Goal: Task Accomplishment & Management: Use online tool/utility

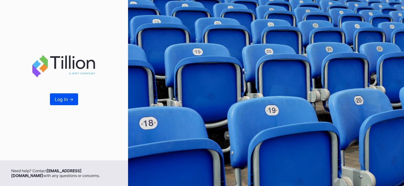
click at [65, 102] on div "Log In ->" at bounding box center [64, 98] width 19 height 5
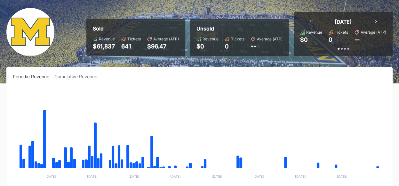
scroll to position [7, 0]
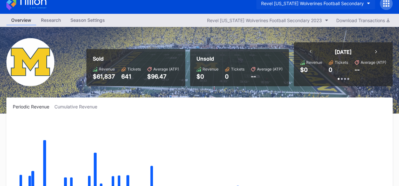
click at [364, 2] on button "Revel [US_STATE] Wolverines Football Secondary" at bounding box center [315, 3] width 119 height 12
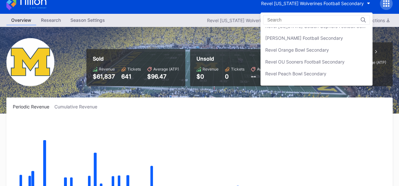
scroll to position [190, 0]
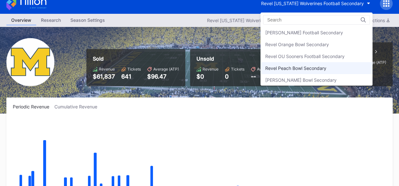
click at [318, 69] on div "Revel Peach Bowl Secondary" at bounding box center [316, 68] width 112 height 12
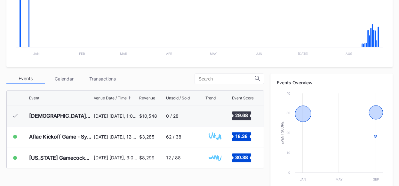
scroll to position [164, 0]
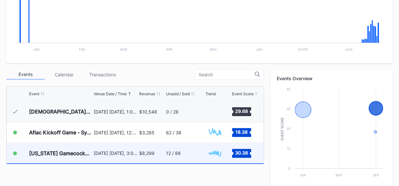
click at [198, 154] on div "12 / 88" at bounding box center [185, 153] width 38 height 20
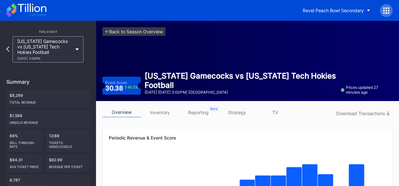
click at [241, 113] on link "strategy" at bounding box center [236, 112] width 38 height 10
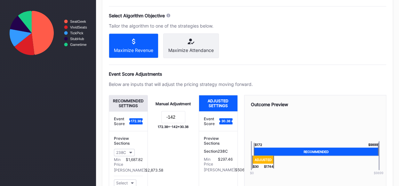
scroll to position [291, 0]
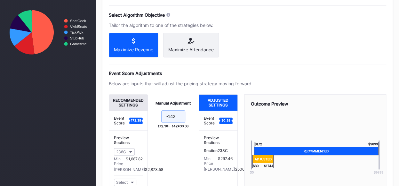
drag, startPoint x: 176, startPoint y: 117, endPoint x: 170, endPoint y: 117, distance: 5.8
click at [170, 117] on input "-142" at bounding box center [173, 116] width 24 height 12
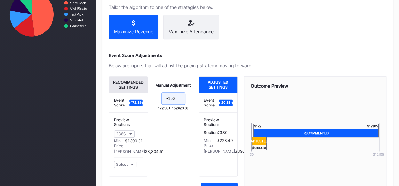
scroll to position [344, 0]
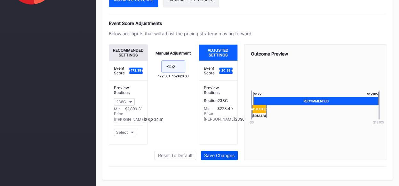
type input "-152"
click at [218, 155] on div "Save Changes" at bounding box center [219, 154] width 30 height 5
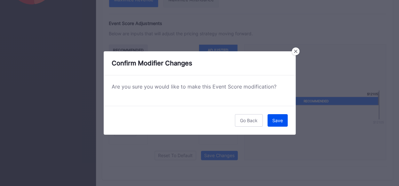
click at [280, 120] on div "Save" at bounding box center [277, 119] width 11 height 5
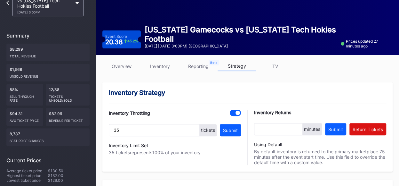
scroll to position [0, 0]
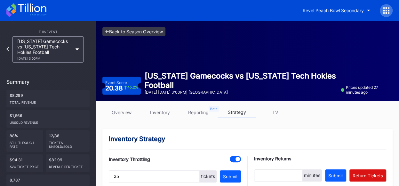
click at [143, 32] on link "<- Back to Season Overview" at bounding box center [133, 31] width 63 height 9
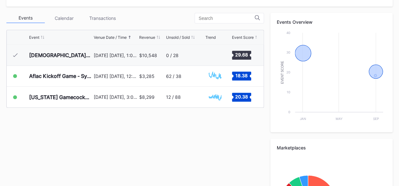
scroll to position [221, 0]
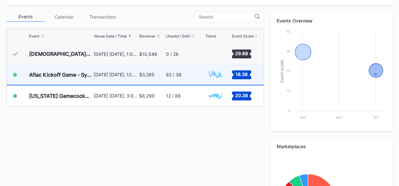
click at [223, 78] on rect "Chart title" at bounding box center [214, 75] width 19 height 16
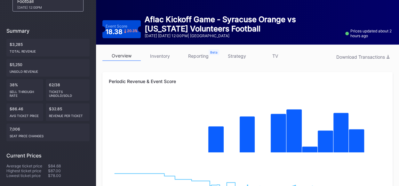
scroll to position [44, 0]
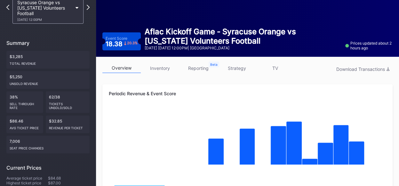
click at [247, 66] on link "strategy" at bounding box center [236, 68] width 38 height 10
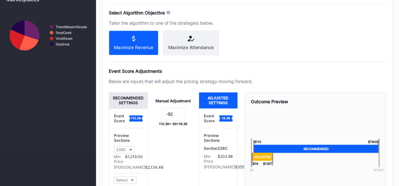
scroll to position [297, 0]
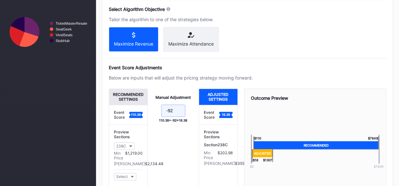
click at [175, 114] on input "-92" at bounding box center [173, 110] width 24 height 12
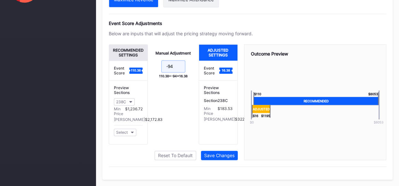
scroll to position [344, 0]
type input "-94"
click at [226, 156] on div "Save Changes" at bounding box center [219, 154] width 30 height 5
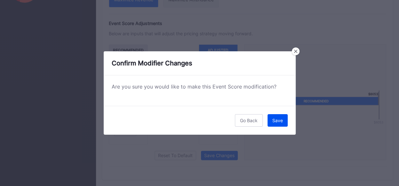
click at [284, 121] on button "Save" at bounding box center [277, 120] width 20 height 12
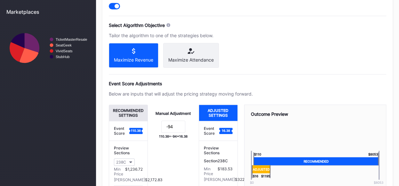
scroll to position [0, 0]
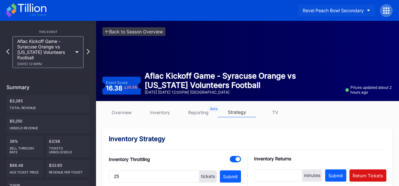
click at [365, 9] on button "Revel Peach Bowl Secondary" at bounding box center [336, 10] width 77 height 12
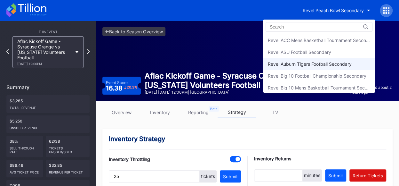
click at [316, 59] on div "Revel Auburn Tigers Football Secondary" at bounding box center [319, 64] width 112 height 12
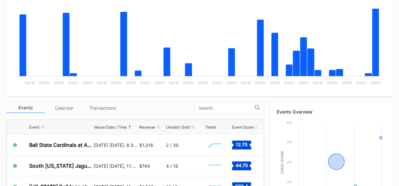
scroll to position [129, 0]
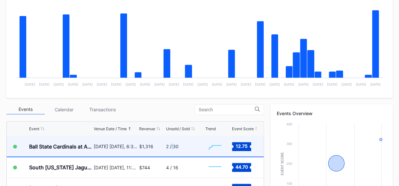
click at [172, 143] on div "2 / 30" at bounding box center [172, 145] width 12 height 5
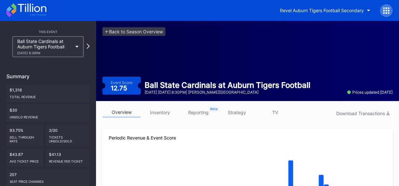
click at [159, 109] on link "inventory" at bounding box center [160, 112] width 38 height 10
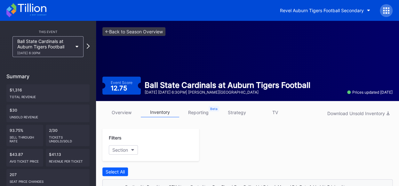
click at [237, 112] on link "strategy" at bounding box center [236, 112] width 38 height 10
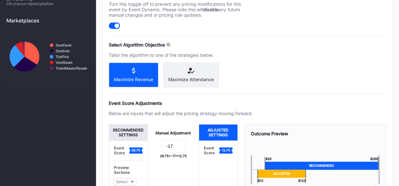
scroll to position [263, 0]
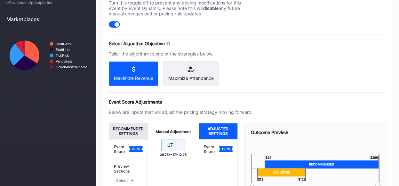
click at [177, 149] on input "-17" at bounding box center [173, 144] width 24 height 12
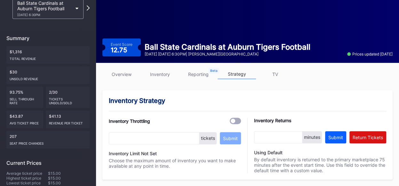
scroll to position [0, 0]
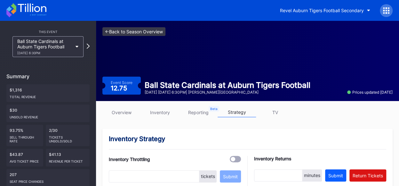
type input "-18"
click at [136, 31] on link "<- Back to Season Overview" at bounding box center [133, 31] width 63 height 9
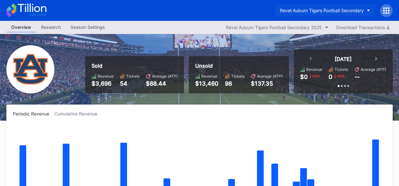
click at [367, 12] on button "Revel Auburn Tigers Football Secondary" at bounding box center [325, 10] width 100 height 12
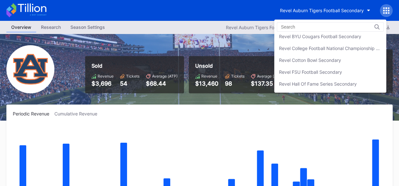
scroll to position [98, 0]
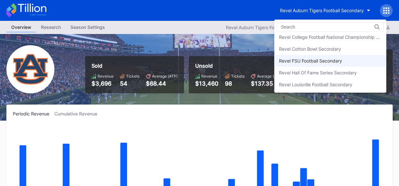
click at [358, 59] on div "Revel FSU Football Secondary" at bounding box center [330, 61] width 112 height 12
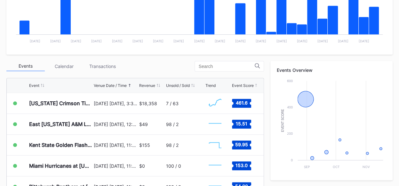
scroll to position [177, 0]
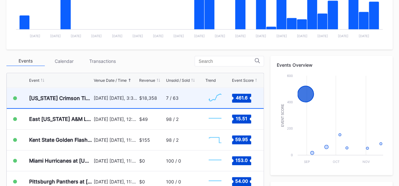
click at [186, 97] on div "7 / 63" at bounding box center [185, 98] width 38 height 20
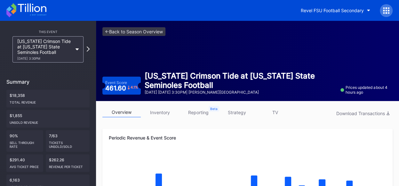
click at [166, 110] on link "inventory" at bounding box center [160, 112] width 38 height 10
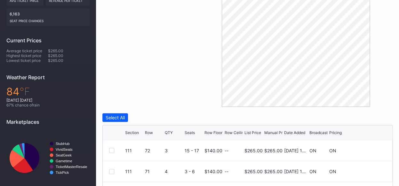
scroll to position [183, 0]
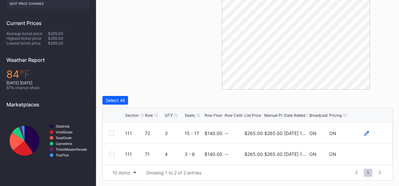
click at [365, 132] on icon at bounding box center [366, 132] width 5 height 5
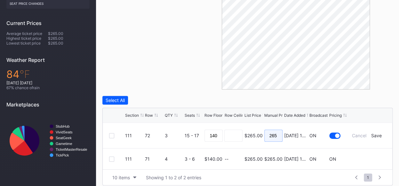
drag, startPoint x: 278, startPoint y: 135, endPoint x: 274, endPoint y: 134, distance: 3.7
click at [274, 134] on input "265" at bounding box center [273, 135] width 18 height 12
type input "260"
click at [374, 133] on div "Save" at bounding box center [376, 134] width 11 height 5
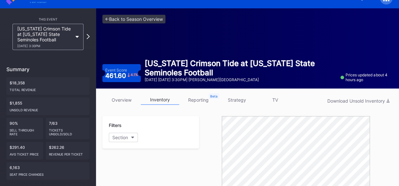
scroll to position [0, 0]
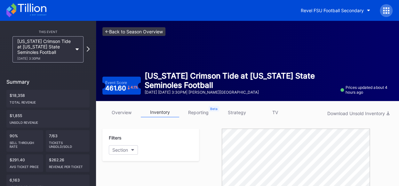
click at [128, 33] on link "<- Back to Season Overview" at bounding box center [133, 31] width 63 height 9
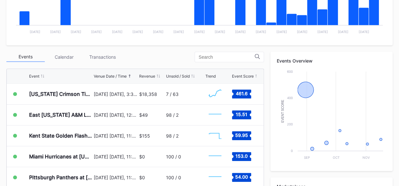
scroll to position [196, 0]
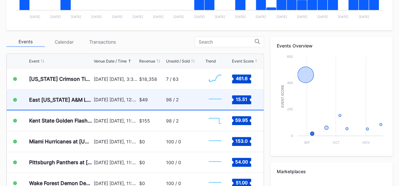
click at [138, 100] on div "East [US_STATE] A&M Lions at [US_STATE] State Seminoles Football [DATE] [DATE],…" at bounding box center [135, 99] width 257 height 21
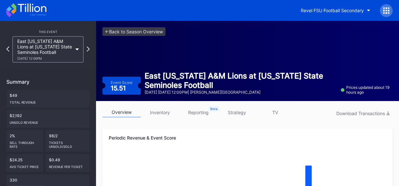
scroll to position [32, 0]
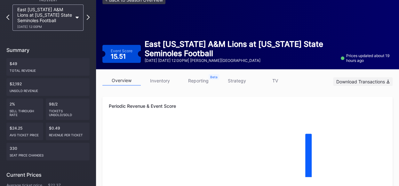
click at [370, 81] on div "Download Transactions" at bounding box center [362, 81] width 53 height 5
click at [162, 81] on link "inventory" at bounding box center [160, 80] width 38 height 10
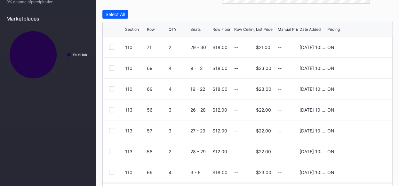
scroll to position [287, 0]
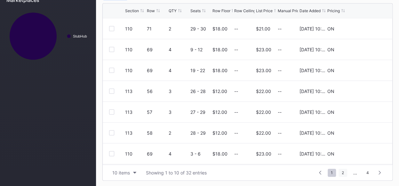
click at [341, 173] on span "2" at bounding box center [342, 172] width 9 height 8
click at [356, 171] on span "3" at bounding box center [355, 172] width 9 height 8
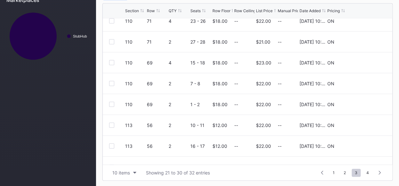
scroll to position [62, 0]
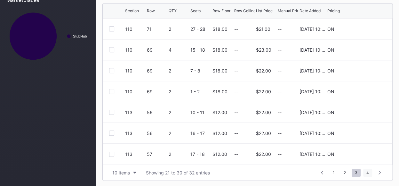
click at [368, 171] on span "4" at bounding box center [367, 172] width 9 height 8
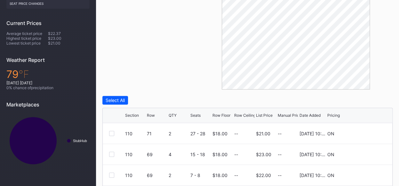
scroll to position [0, 0]
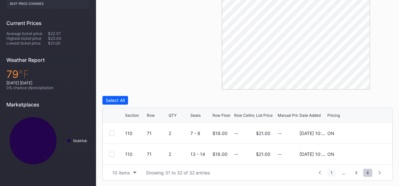
click at [330, 173] on span "1" at bounding box center [331, 172] width 8 height 8
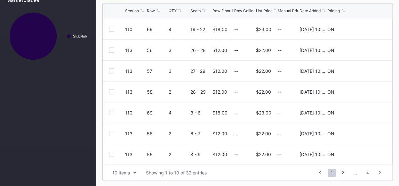
scroll to position [62, 0]
click at [111, 154] on div at bounding box center [111, 153] width 5 height 5
click at [110, 133] on div at bounding box center [111, 132] width 5 height 5
click at [111, 111] on div at bounding box center [111, 111] width 5 height 5
click at [111, 94] on div "110 69 4 3 - 6 $18.00 -- $23.00 -- [DATE] 10:56AM ON" at bounding box center [247, 91] width 289 height 21
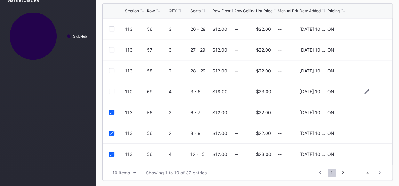
click at [111, 91] on div at bounding box center [111, 91] width 5 height 5
click at [111, 71] on div at bounding box center [111, 70] width 5 height 5
click at [114, 51] on div at bounding box center [111, 49] width 5 height 5
drag, startPoint x: 113, startPoint y: 30, endPoint x: 116, endPoint y: 28, distance: 3.4
click at [113, 29] on div at bounding box center [111, 28] width 5 height 5
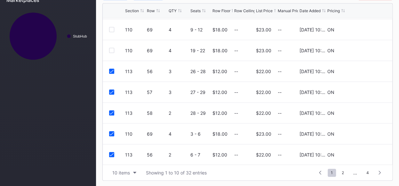
scroll to position [0, 0]
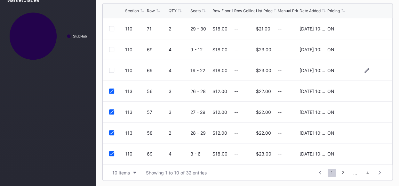
click at [111, 71] on div at bounding box center [111, 69] width 5 height 5
click at [112, 50] on div at bounding box center [111, 49] width 5 height 5
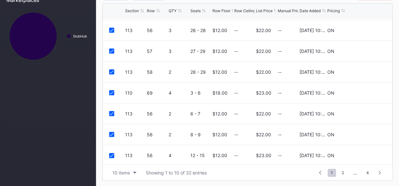
scroll to position [62, 0]
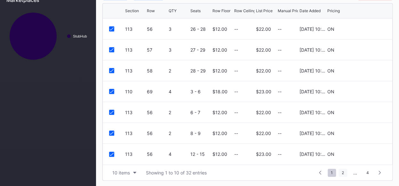
click at [343, 169] on span "2" at bounding box center [342, 172] width 9 height 8
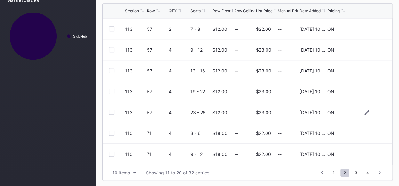
click at [113, 109] on div at bounding box center [111, 111] width 5 height 5
click at [112, 92] on div at bounding box center [111, 91] width 5 height 5
click at [111, 68] on div at bounding box center [111, 70] width 5 height 5
drag, startPoint x: 114, startPoint y: 50, endPoint x: 112, endPoint y: 32, distance: 18.0
click at [113, 50] on div at bounding box center [111, 49] width 5 height 5
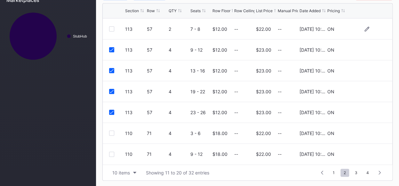
click at [111, 27] on div at bounding box center [111, 28] width 5 height 5
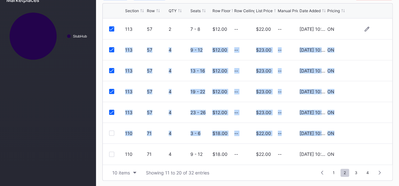
drag, startPoint x: 385, startPoint y: 118, endPoint x: 374, endPoint y: 37, distance: 81.4
click at [374, 37] on div "113 56 4 18 - 21 $12.00 -- $23.00 -- [DATE] 10:56AM ON 113 56 4 22 - 25 $12.00 …" at bounding box center [247, 91] width 289 height 146
click at [370, 105] on div "113 57 4 23 - 26 $12.00 -- $23.00 -- [DATE] 10:56AM ON" at bounding box center [247, 112] width 289 height 21
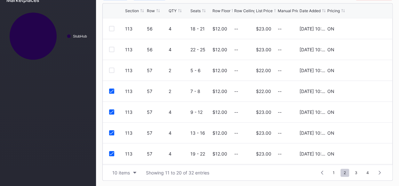
scroll to position [0, 0]
click at [112, 68] on div at bounding box center [111, 69] width 5 height 5
drag, startPoint x: 110, startPoint y: 47, endPoint x: 115, endPoint y: 38, distance: 10.0
click at [110, 47] on div at bounding box center [111, 49] width 5 height 5
click at [113, 28] on div at bounding box center [111, 28] width 5 height 5
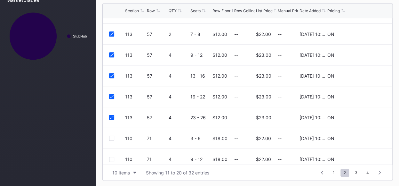
scroll to position [62, 0]
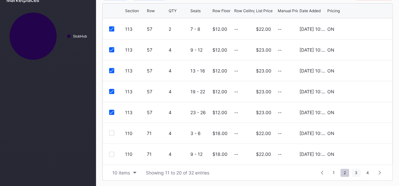
click at [358, 170] on span "3" at bounding box center [355, 172] width 9 height 8
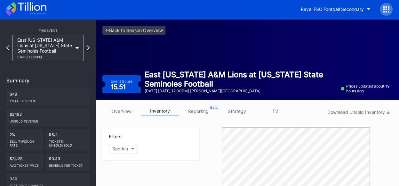
scroll to position [0, 0]
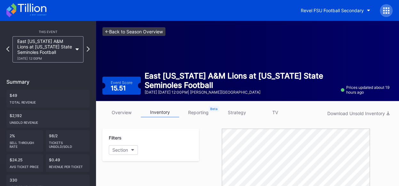
click at [117, 30] on link "<- Back to Season Overview" at bounding box center [133, 31] width 63 height 9
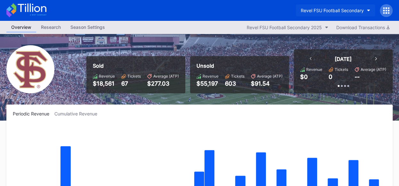
click at [369, 7] on button "Revel FSU Football Secondary" at bounding box center [335, 10] width 79 height 12
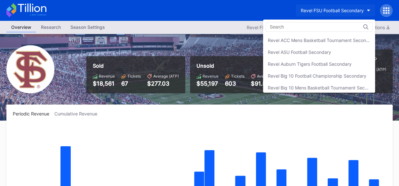
scroll to position [117, 0]
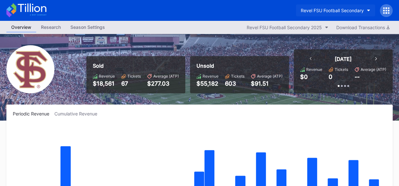
click at [366, 10] on button "Revel FSU Football Secondary" at bounding box center [335, 10] width 79 height 12
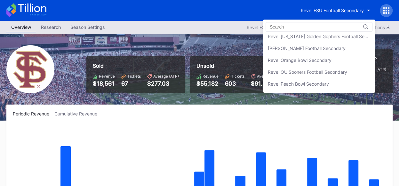
scroll to position [194, 0]
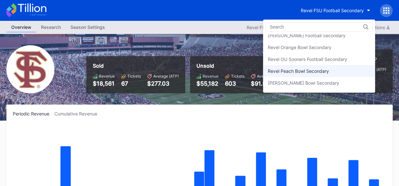
click at [317, 70] on div "Revel Peach Bowl Secondary" at bounding box center [298, 70] width 61 height 5
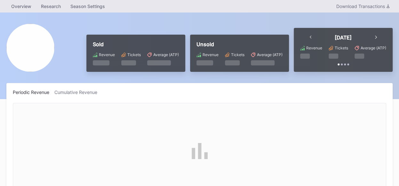
click at [317, 70] on body "Overview Research Season Settings Download Transactions Sold Revenue Tickets Av…" at bounding box center [199, 93] width 399 height 186
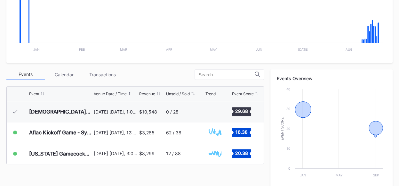
scroll to position [173, 0]
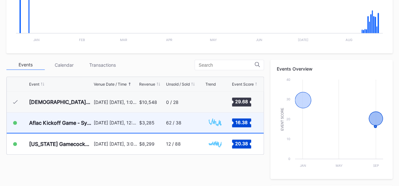
click at [176, 121] on div "62 / 38" at bounding box center [173, 122] width 15 height 5
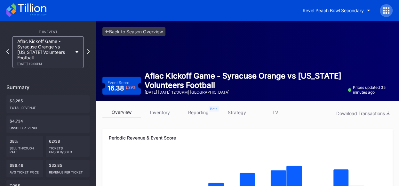
click at [242, 112] on link "strategy" at bounding box center [236, 112] width 38 height 10
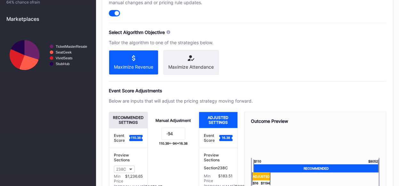
scroll to position [310, 0]
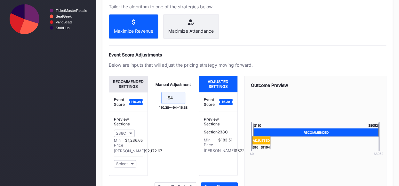
click at [178, 101] on input "-94" at bounding box center [173, 97] width 24 height 12
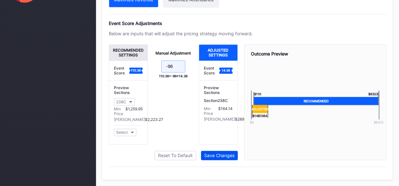
type input "-96"
click at [227, 156] on div "Save Changes" at bounding box center [219, 154] width 30 height 5
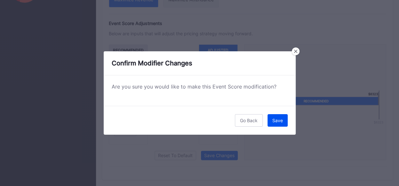
click at [273, 119] on div "Save" at bounding box center [277, 119] width 11 height 5
